Goal: Task Accomplishment & Management: Use online tool/utility

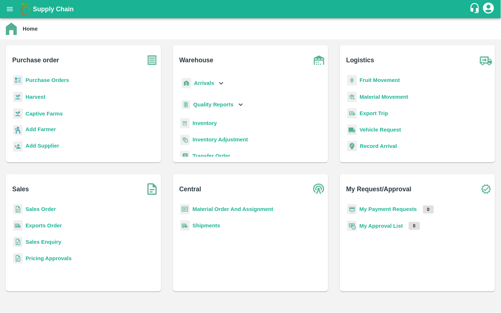
click at [223, 83] on icon at bounding box center [221, 83] width 8 height 8
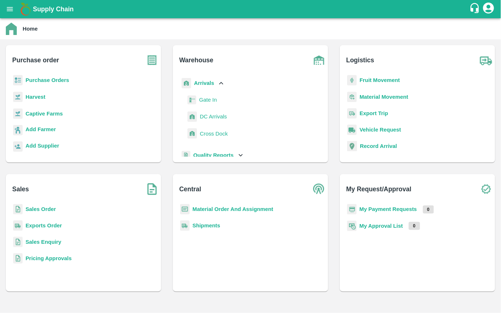
click at [223, 83] on icon at bounding box center [221, 83] width 8 height 8
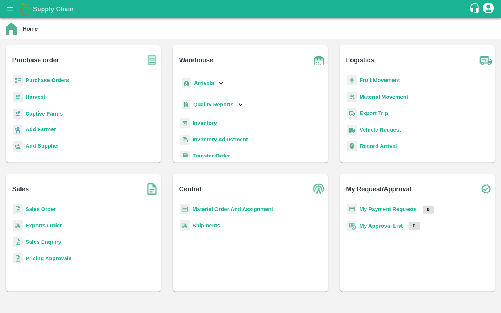
click at [242, 103] on icon at bounding box center [241, 105] width 8 height 8
click at [139, 68] on h6 "Purchase order" at bounding box center [86, 57] width 149 height 24
click at [57, 78] on b "Purchase Orders" at bounding box center [48, 80] width 44 height 6
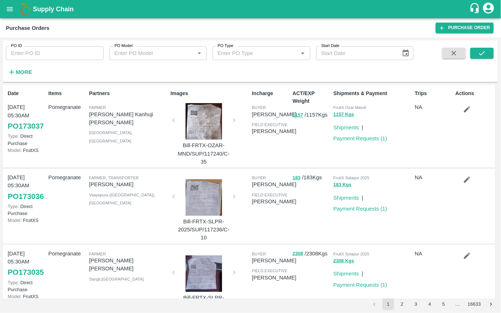
click at [20, 69] on strong "More" at bounding box center [24, 72] width 16 height 6
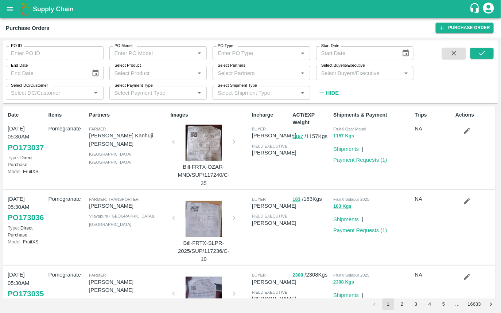
click at [73, 97] on input "Select DC/Customer" at bounding box center [48, 92] width 81 height 9
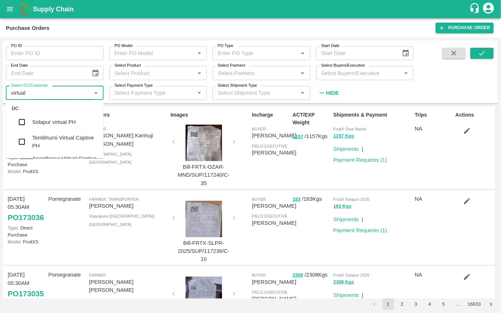
scroll to position [74, 0]
type input "virtual"
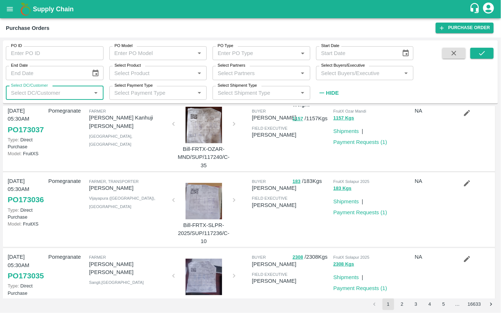
scroll to position [0, 0]
